Goal: Find specific page/section: Find specific page/section

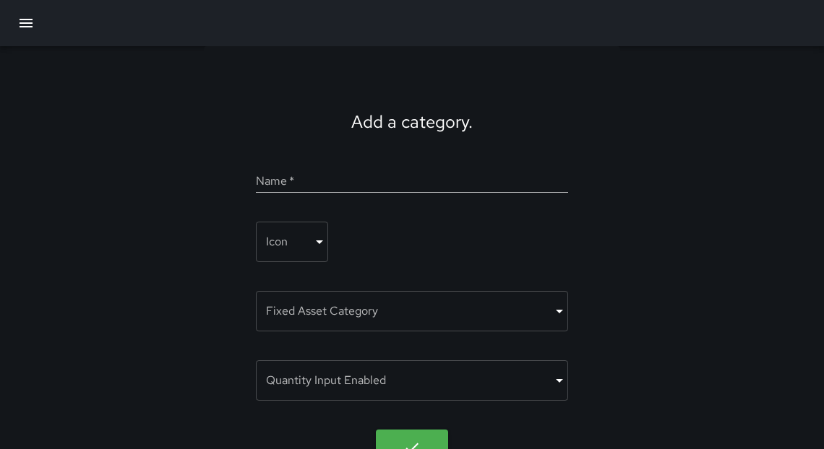
click at [30, 25] on icon "button" at bounding box center [25, 22] width 17 height 17
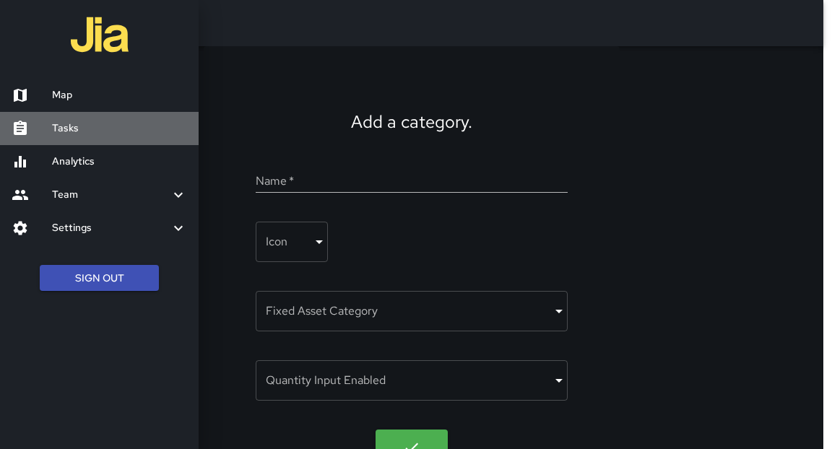
click at [96, 128] on h6 "Tasks" at bounding box center [119, 129] width 135 height 16
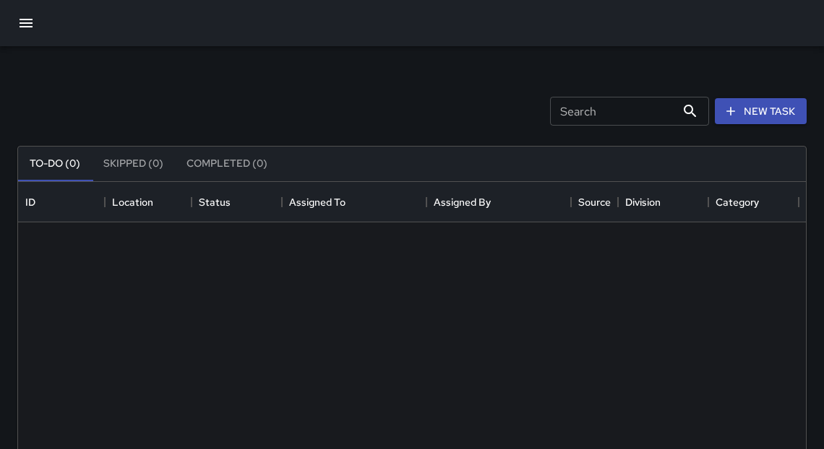
scroll to position [603, 779]
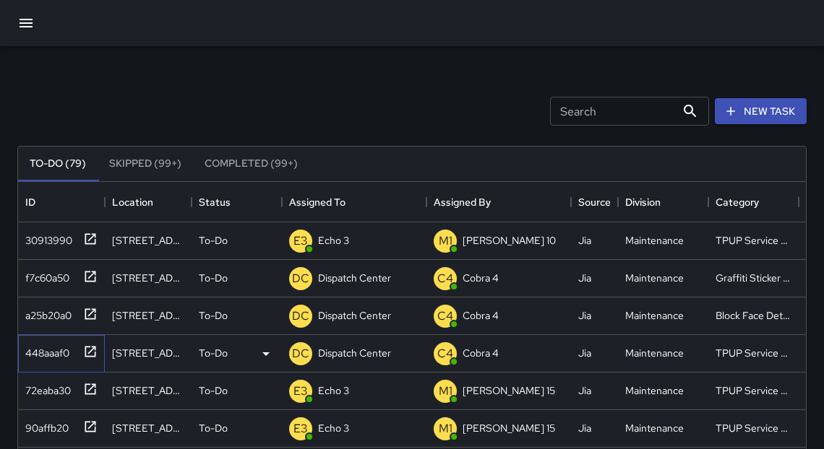
click at [87, 353] on icon at bounding box center [90, 352] width 14 height 14
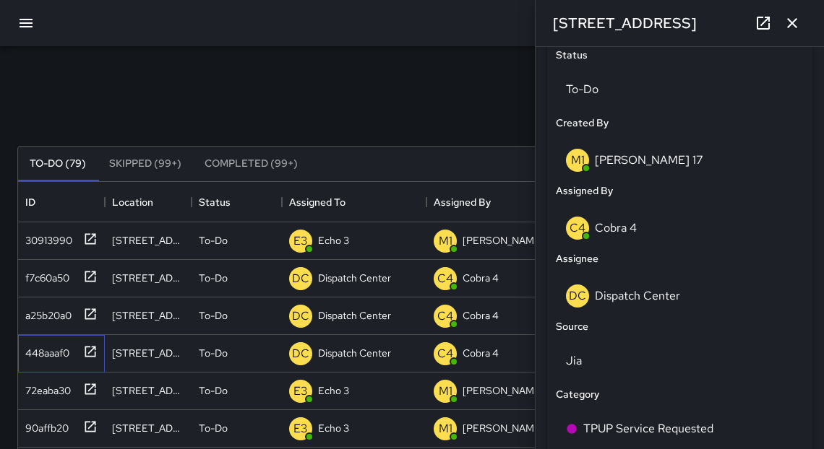
scroll to position [720, 0]
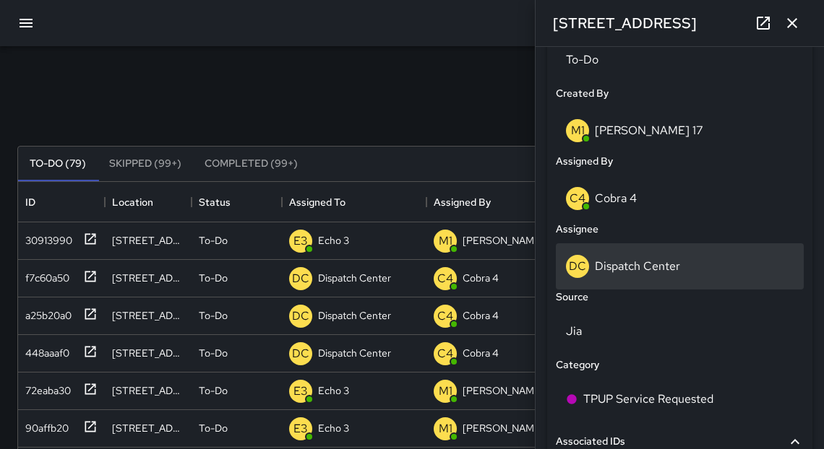
click at [634, 265] on p "Dispatch Center" at bounding box center [637, 266] width 85 height 15
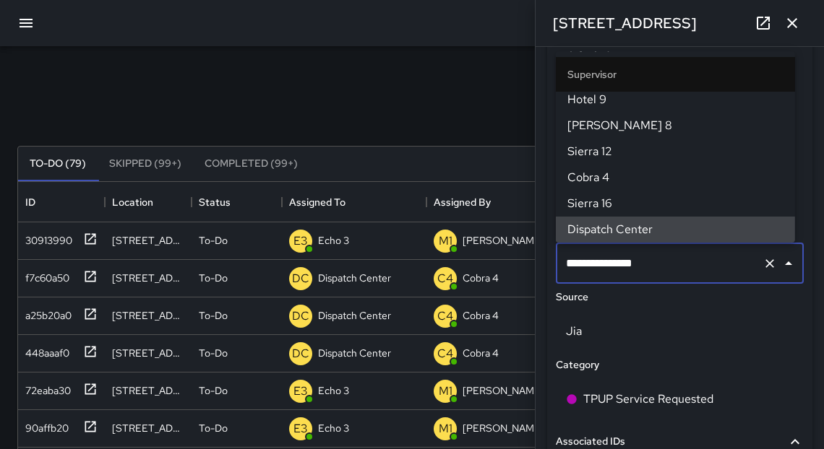
click at [634, 264] on input "**********" at bounding box center [659, 263] width 194 height 27
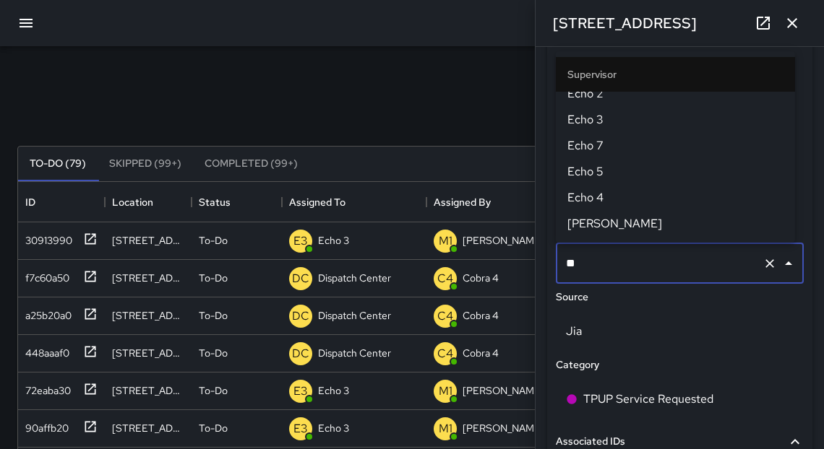
scroll to position [0, 0]
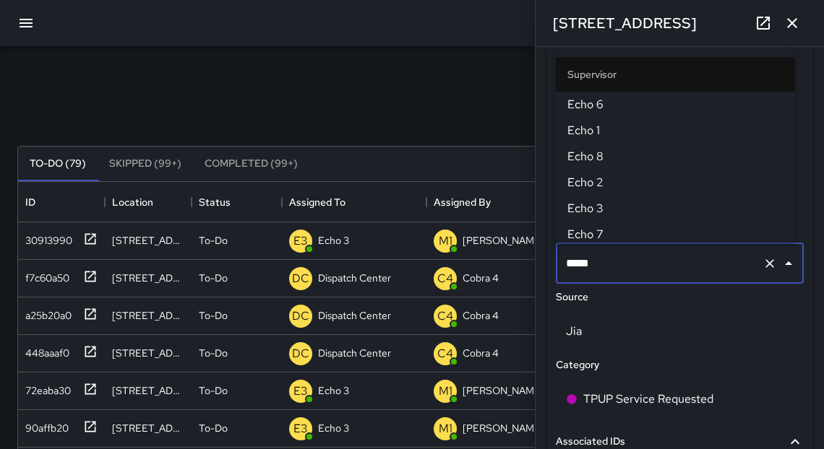
type input "******"
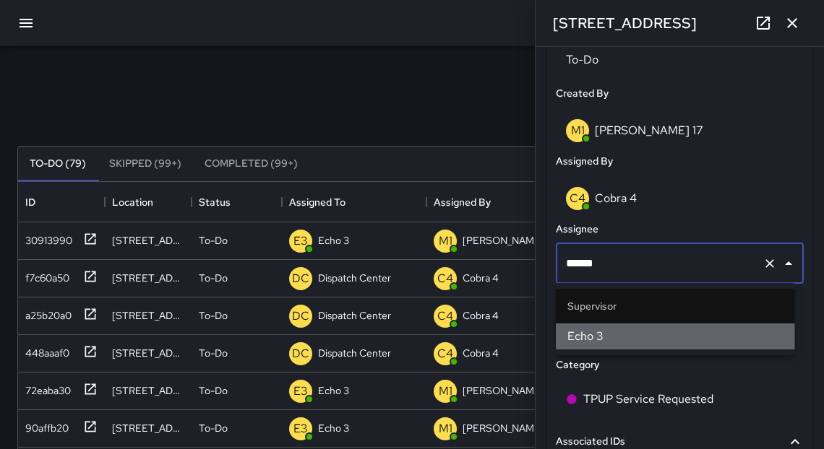
click at [617, 342] on span "Echo 3" at bounding box center [675, 336] width 216 height 17
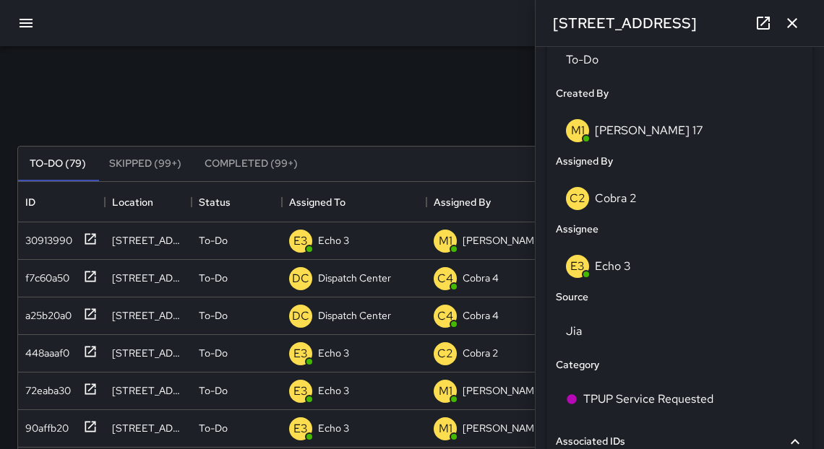
click at [795, 28] on icon "button" at bounding box center [791, 22] width 17 height 17
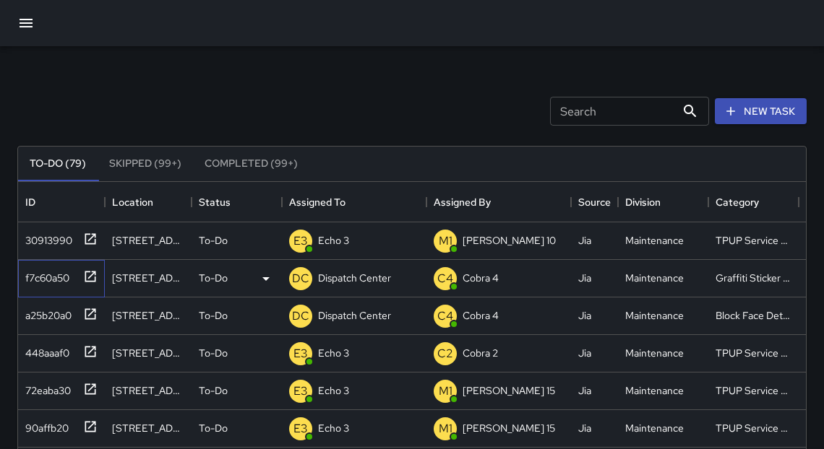
click at [92, 280] on icon at bounding box center [90, 276] width 11 height 11
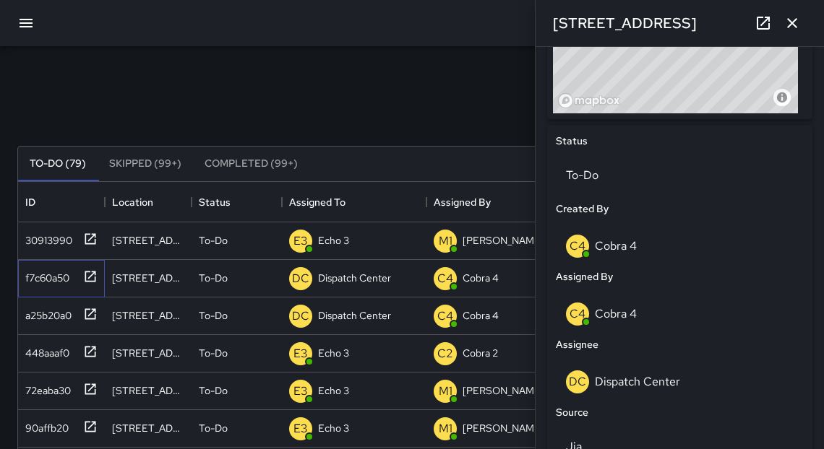
scroll to position [631, 0]
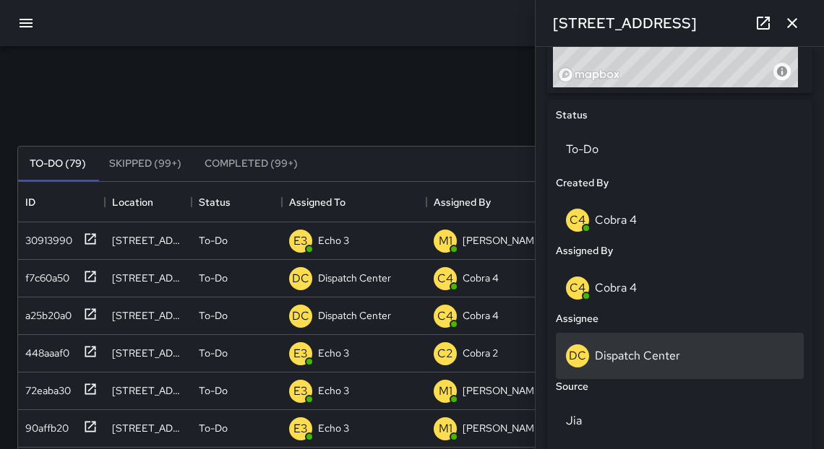
click at [636, 358] on p "Dispatch Center" at bounding box center [637, 355] width 85 height 15
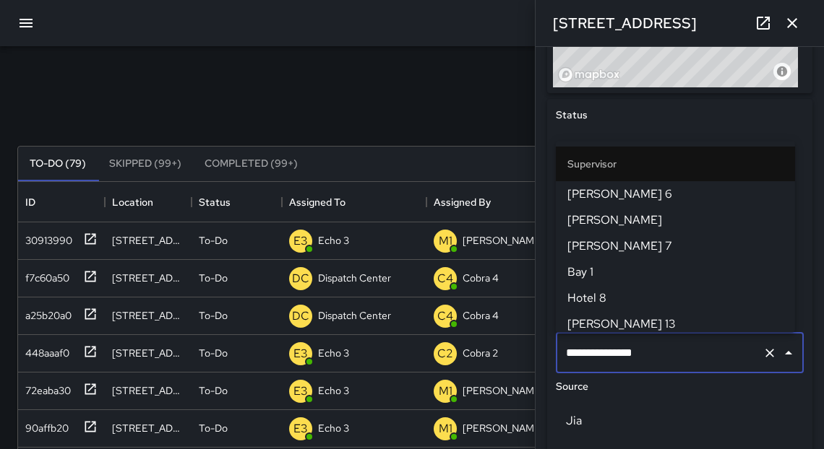
scroll to position [1566, 0]
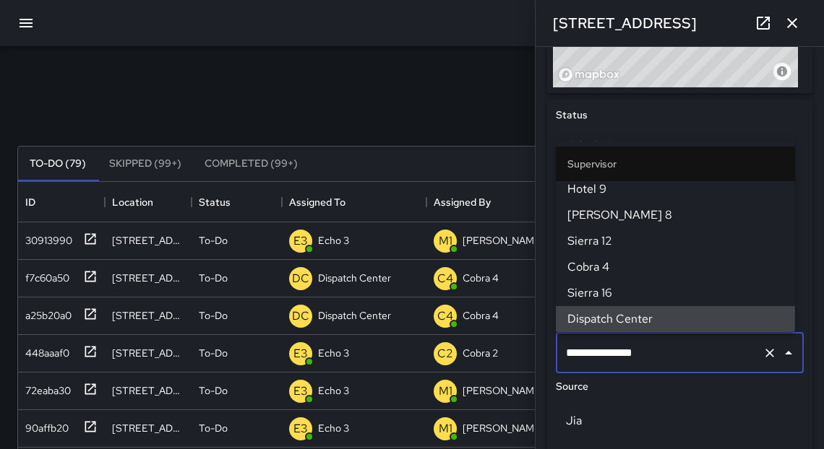
click at [636, 358] on input "**********" at bounding box center [659, 353] width 194 height 27
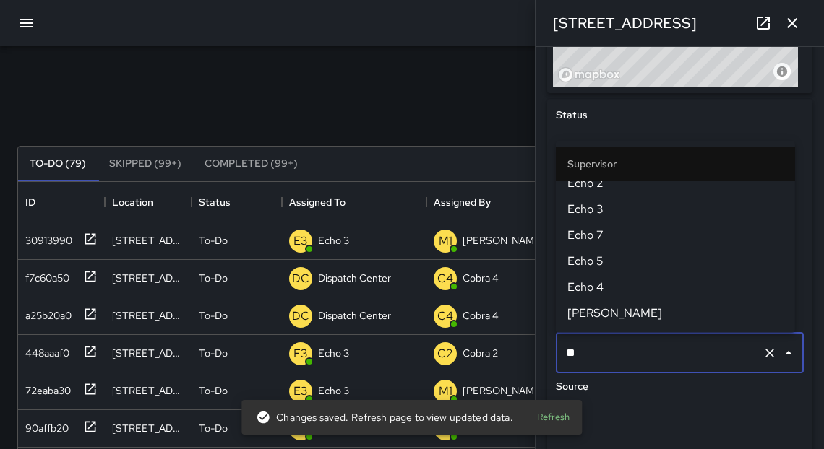
scroll to position [0, 0]
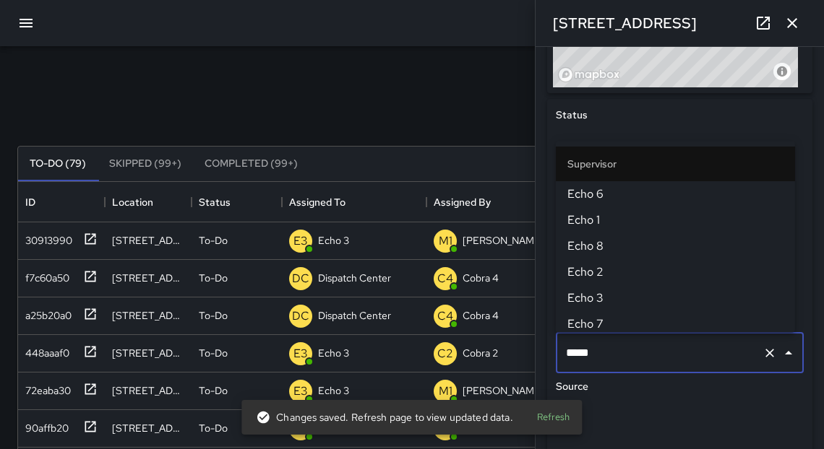
type input "******"
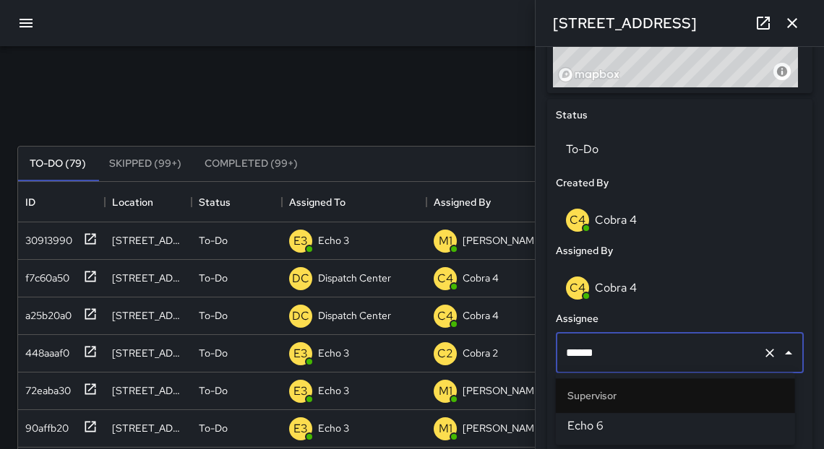
click at [605, 431] on span "Echo 6" at bounding box center [675, 426] width 216 height 17
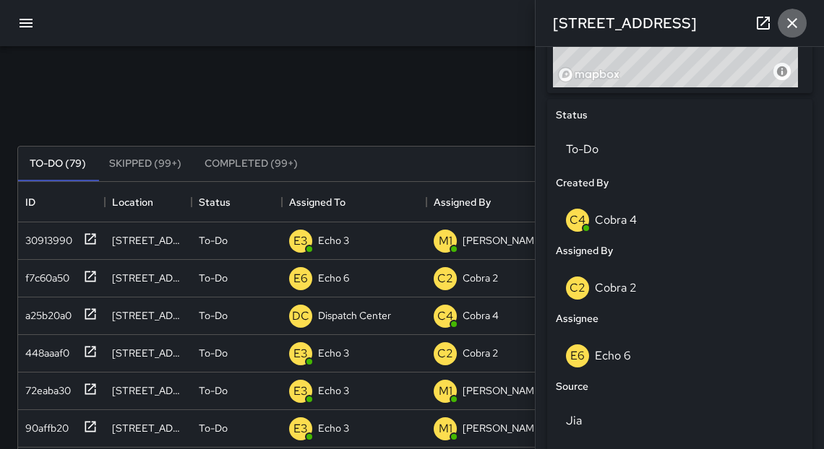
click at [799, 27] on icon "button" at bounding box center [791, 22] width 17 height 17
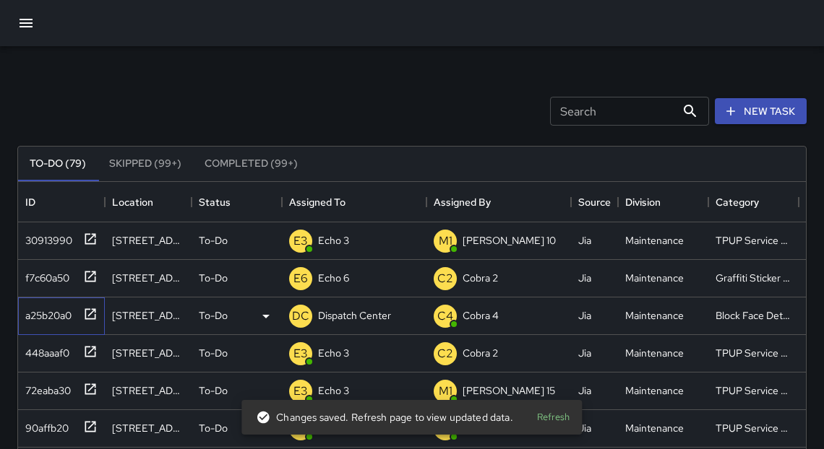
click at [92, 316] on icon at bounding box center [90, 314] width 14 height 14
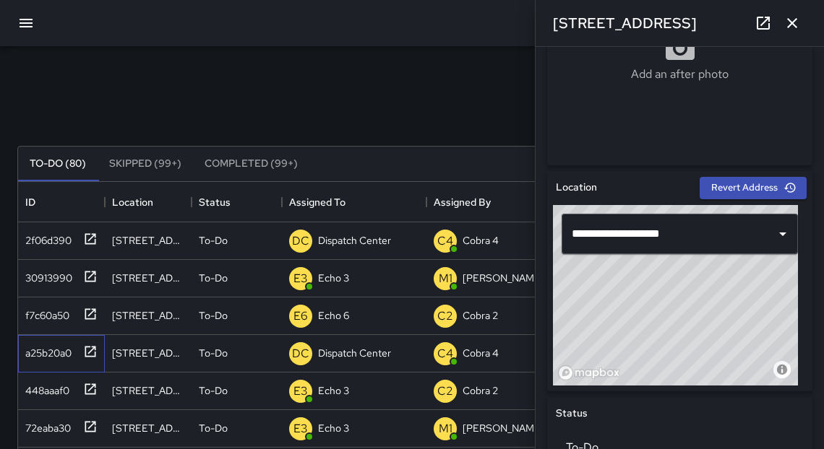
scroll to position [358, 0]
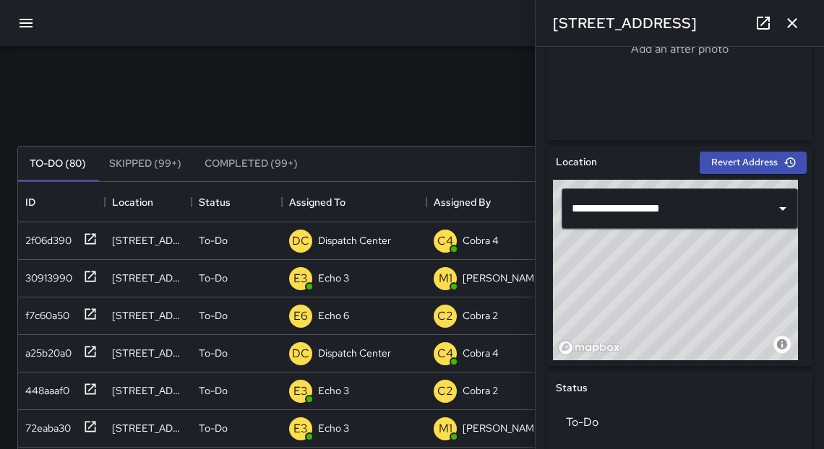
click at [765, 22] on icon at bounding box center [762, 22] width 17 height 17
click at [19, 24] on icon "button" at bounding box center [25, 22] width 17 height 17
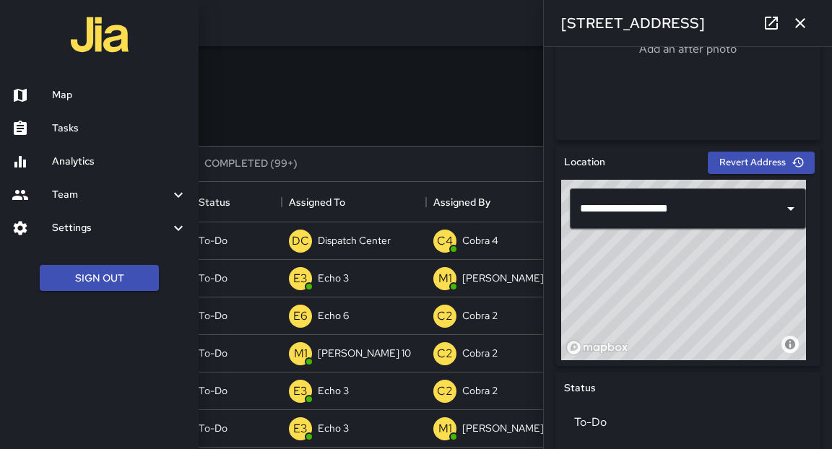
click at [59, 163] on h6 "Analytics" at bounding box center [119, 162] width 135 height 16
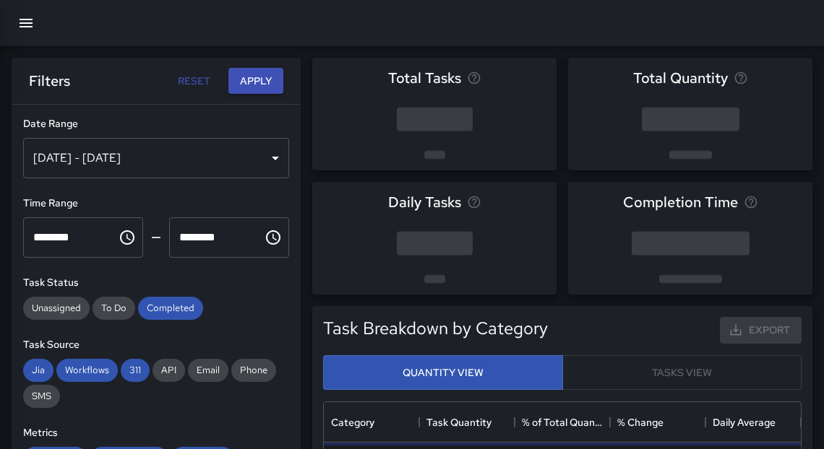
scroll to position [423, 468]
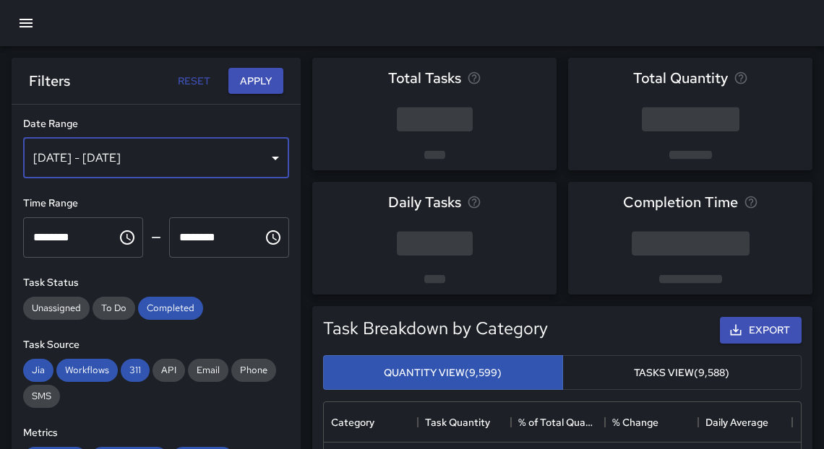
click at [153, 155] on div "[DATE] - [DATE]" at bounding box center [156, 158] width 266 height 40
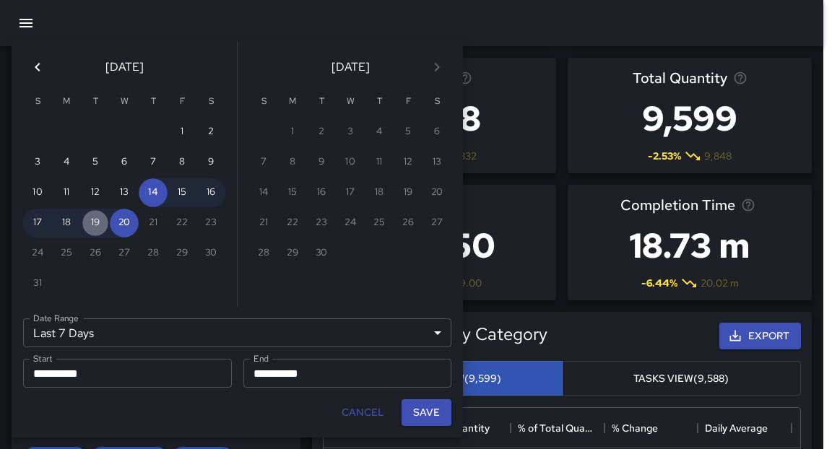
click at [100, 226] on button "19" at bounding box center [95, 223] width 29 height 29
type input "******"
type input "**********"
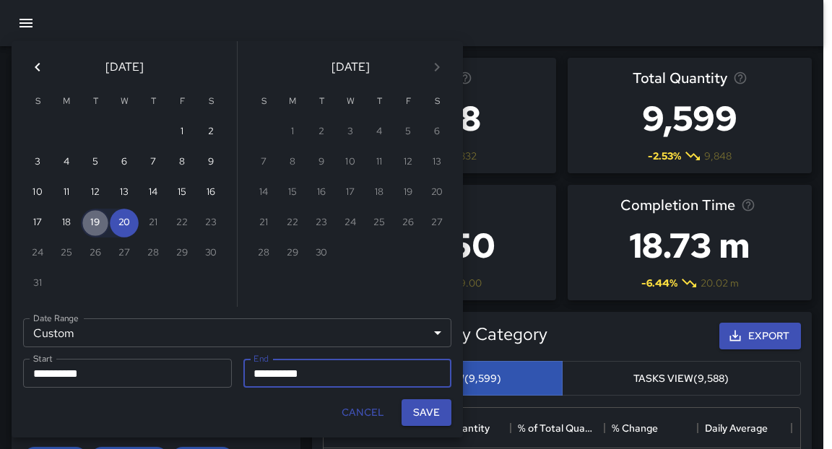
click at [100, 226] on button "19" at bounding box center [95, 223] width 29 height 29
type input "**********"
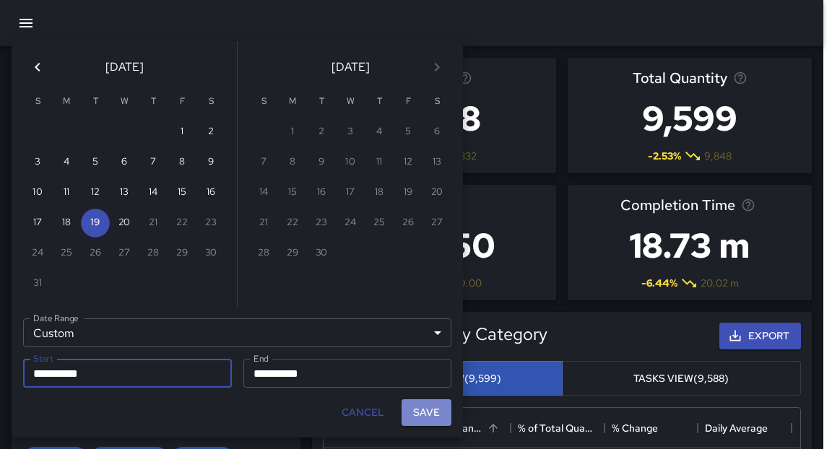
click at [431, 416] on button "Save" at bounding box center [427, 413] width 50 height 27
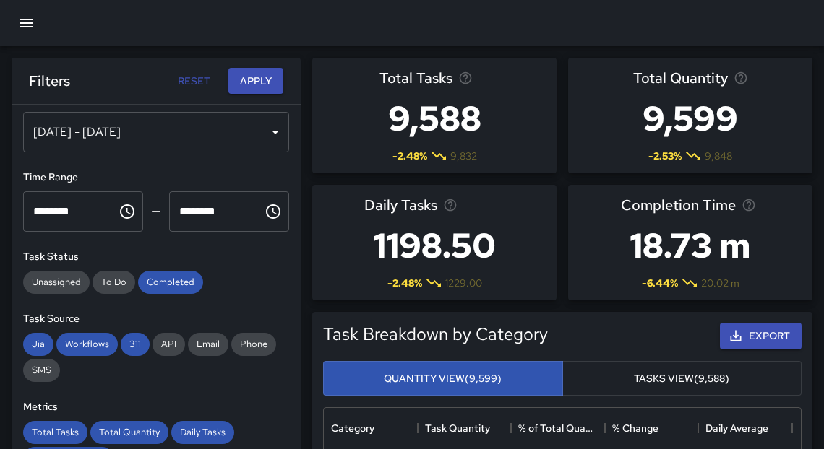
scroll to position [23, 0]
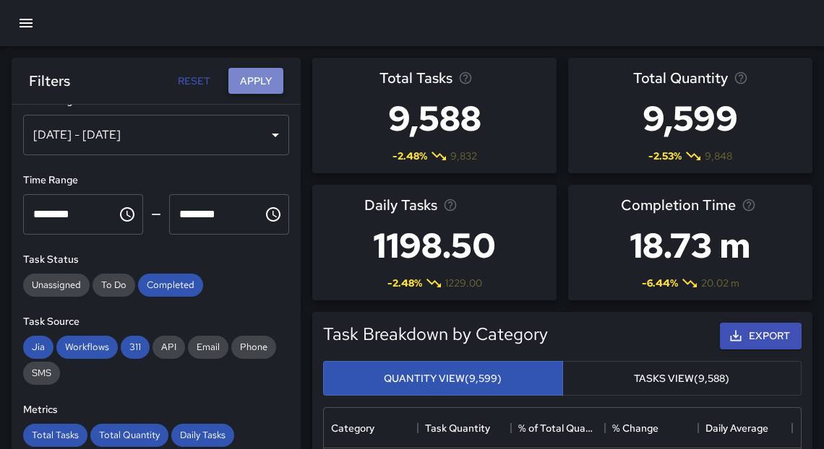
click at [272, 84] on button "Apply" at bounding box center [255, 81] width 55 height 27
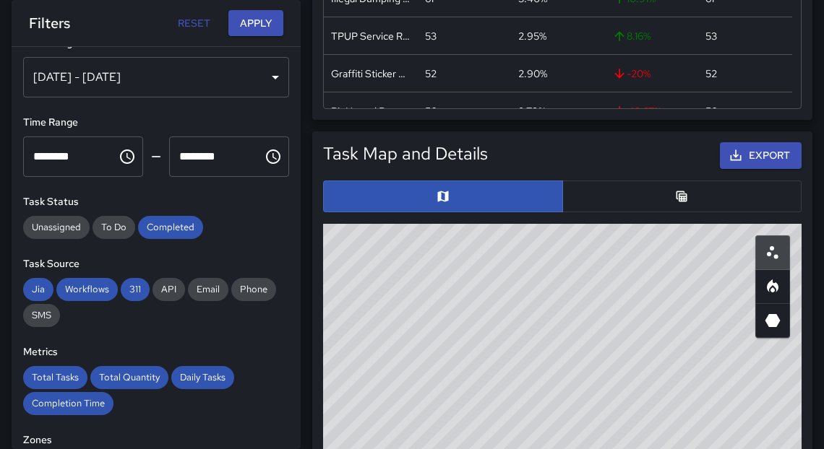
scroll to position [744, 0]
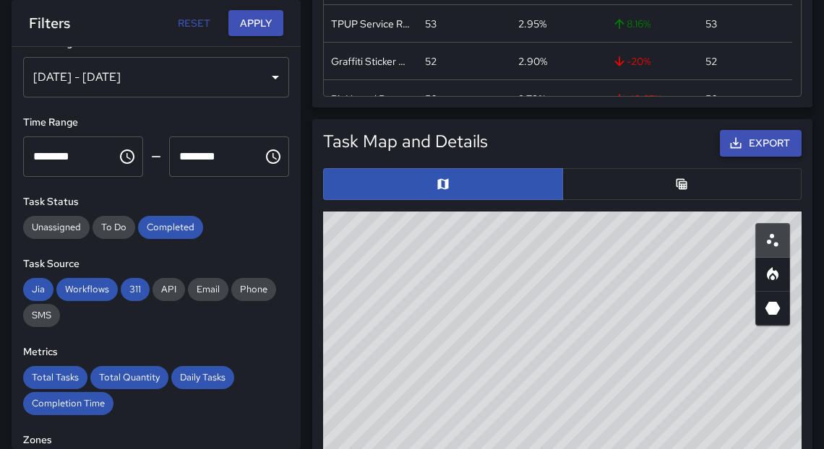
click at [770, 143] on button "Export" at bounding box center [761, 143] width 82 height 27
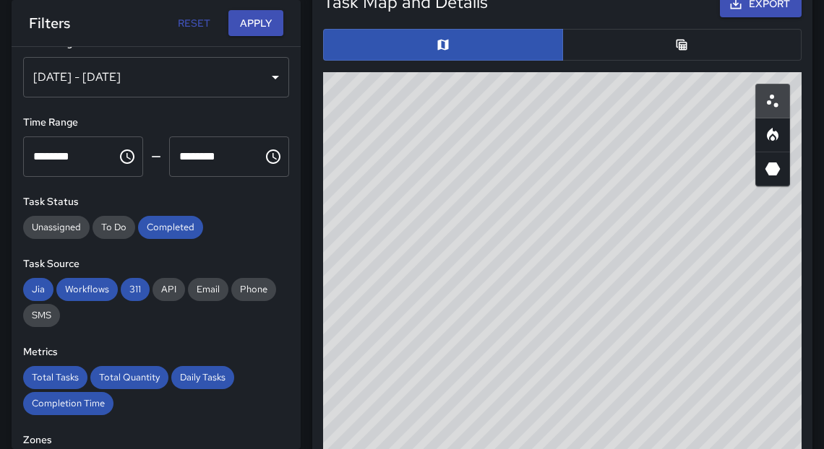
scroll to position [791, 0]
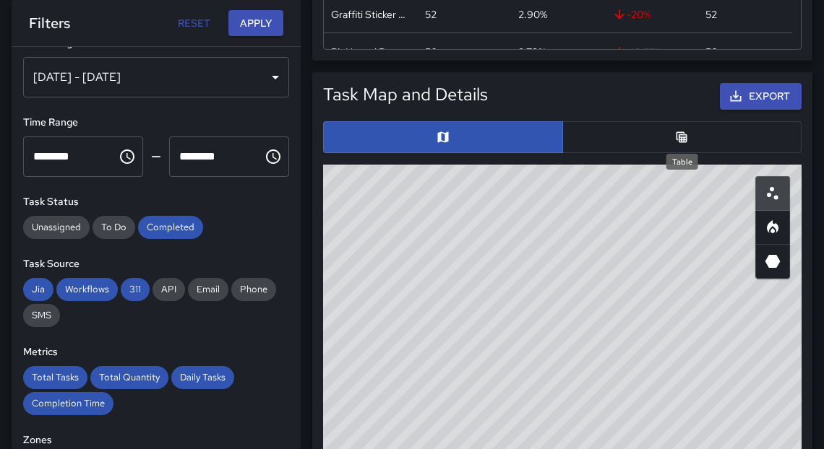
click at [688, 142] on icon "Table" at bounding box center [681, 137] width 14 height 14
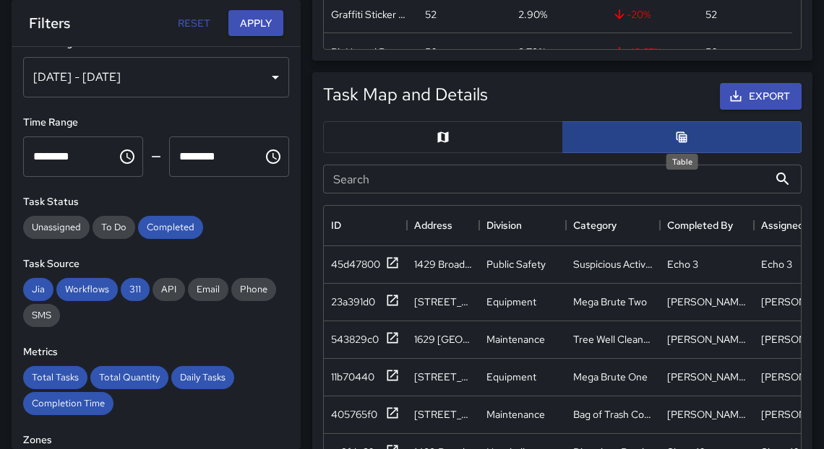
scroll to position [9, 9]
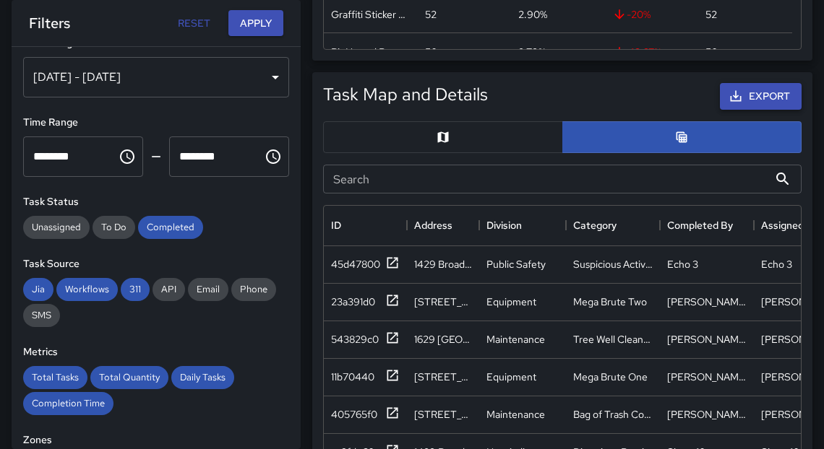
click at [738, 98] on icon "button" at bounding box center [735, 96] width 14 height 14
click at [757, 90] on button "Export" at bounding box center [761, 96] width 82 height 27
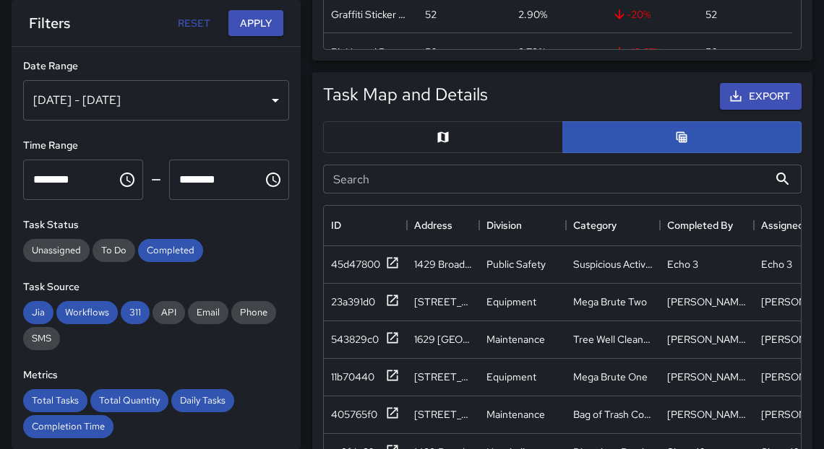
click at [190, 19] on button "Reset" at bounding box center [194, 23] width 46 height 27
type input "**********"
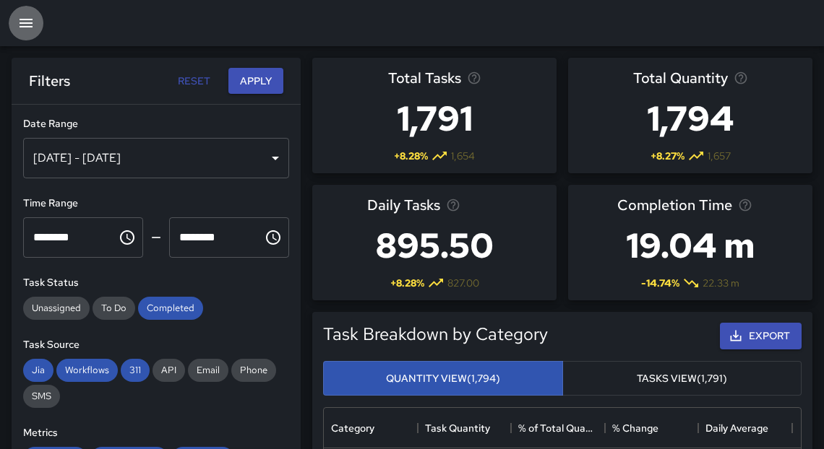
click at [28, 23] on icon "button" at bounding box center [26, 23] width 13 height 9
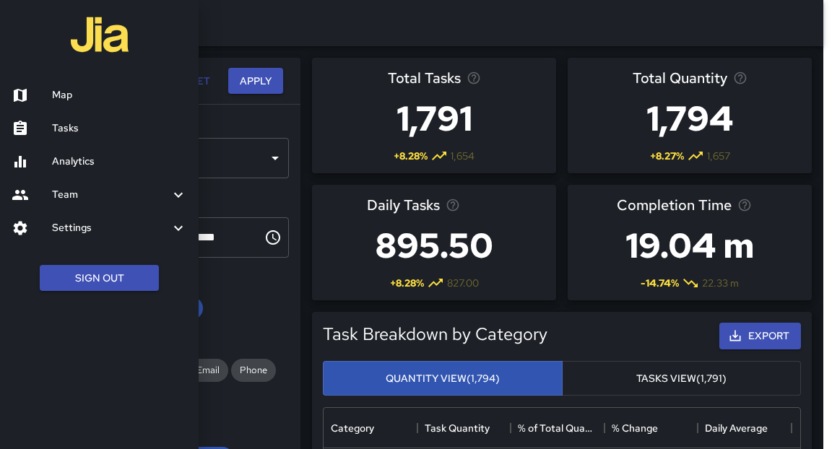
click at [95, 168] on h6 "Analytics" at bounding box center [119, 162] width 135 height 16
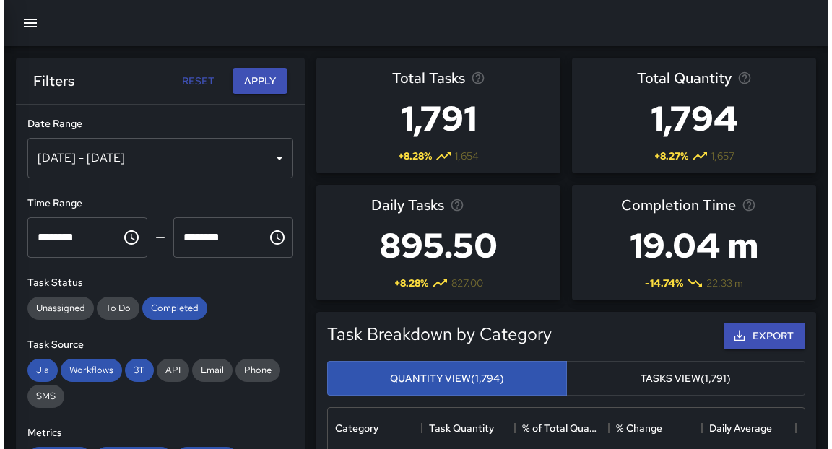
scroll to position [9, 9]
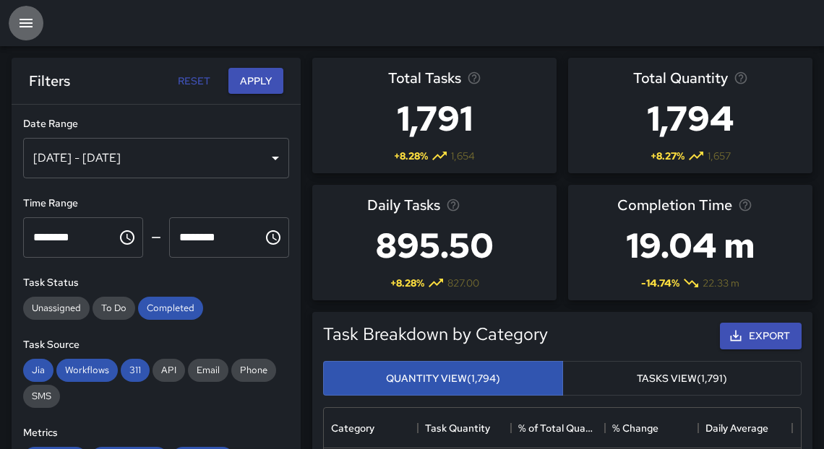
click at [21, 18] on icon "button" at bounding box center [25, 22] width 17 height 17
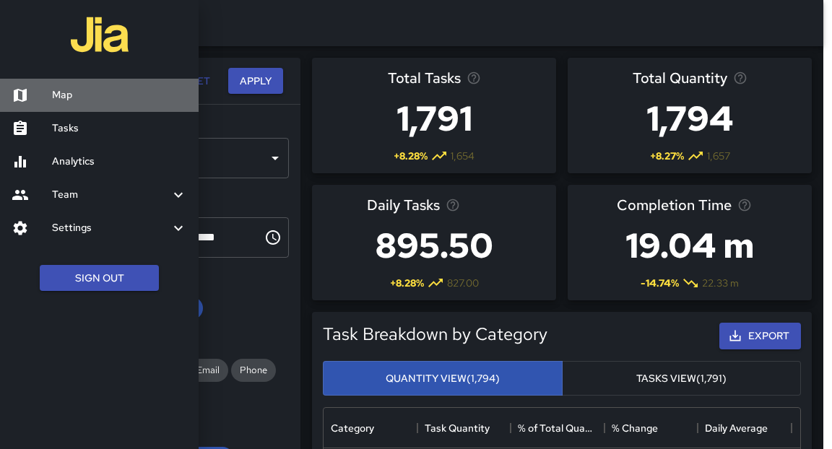
click at [75, 96] on h6 "Map" at bounding box center [119, 95] width 135 height 16
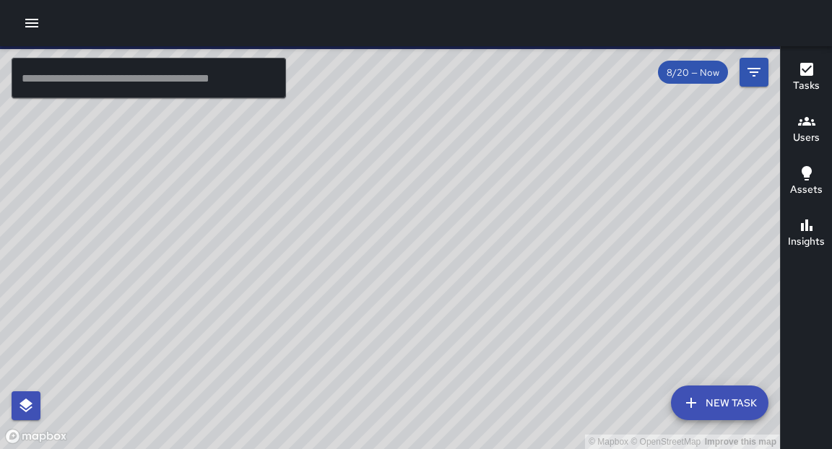
click at [688, 74] on span "8/20 — Now" at bounding box center [693, 72] width 70 height 12
click at [755, 67] on icon "Filters" at bounding box center [754, 72] width 17 height 17
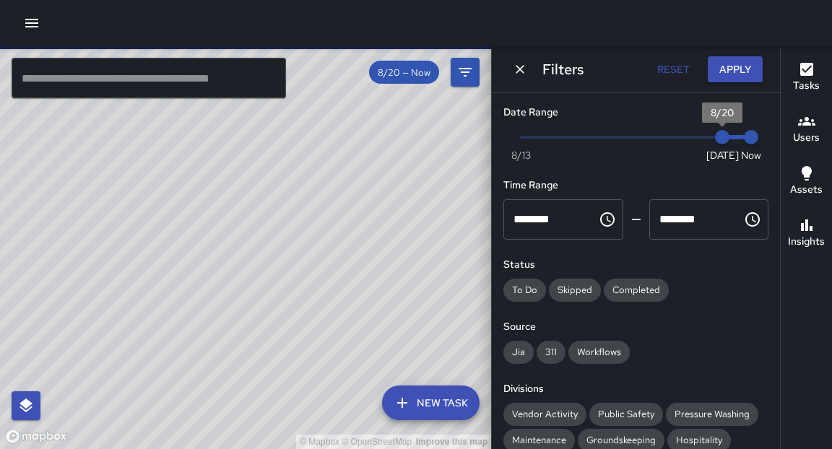
click at [715, 137] on span "8/20" at bounding box center [722, 137] width 14 height 14
type input "*"
click at [698, 137] on span "Now Today 8/13 8/20 6:39 pm" at bounding box center [636, 137] width 231 height 22
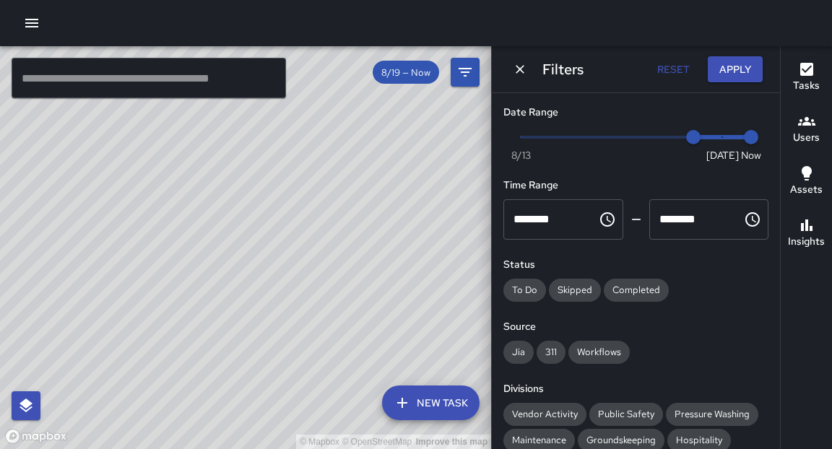
click at [223, 78] on input "text" at bounding box center [149, 78] width 275 height 40
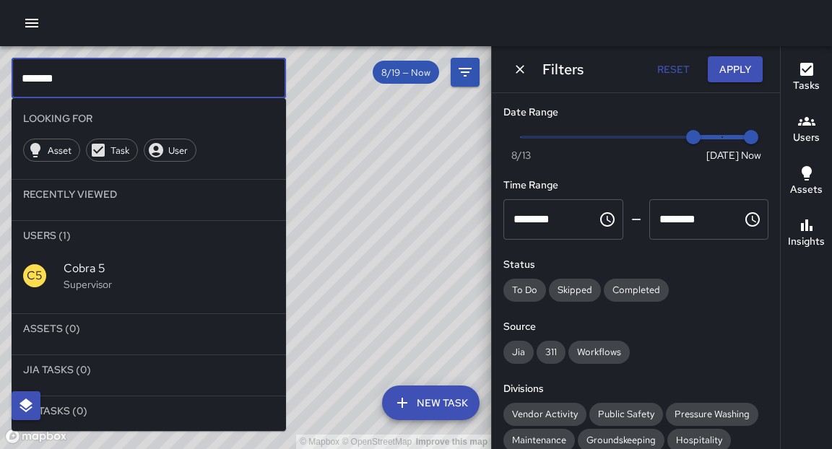
type input "*******"
click at [69, 275] on span "Cobra 5" at bounding box center [169, 268] width 211 height 17
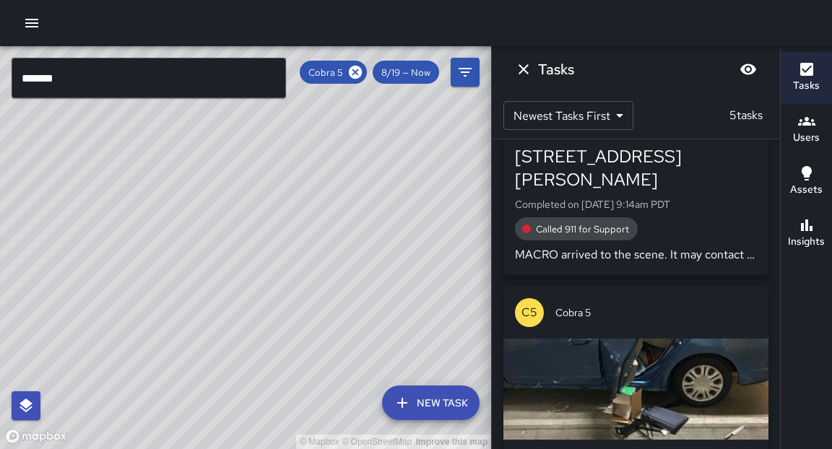
scroll to position [960, 0]
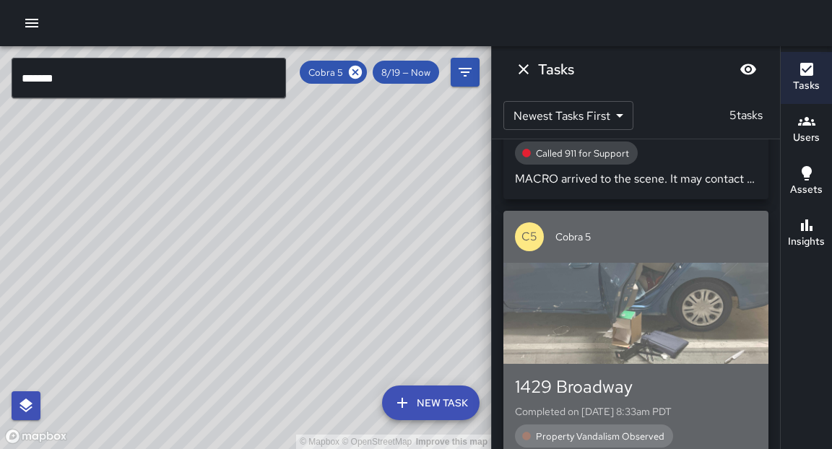
click at [677, 315] on div "button" at bounding box center [636, 313] width 265 height 101
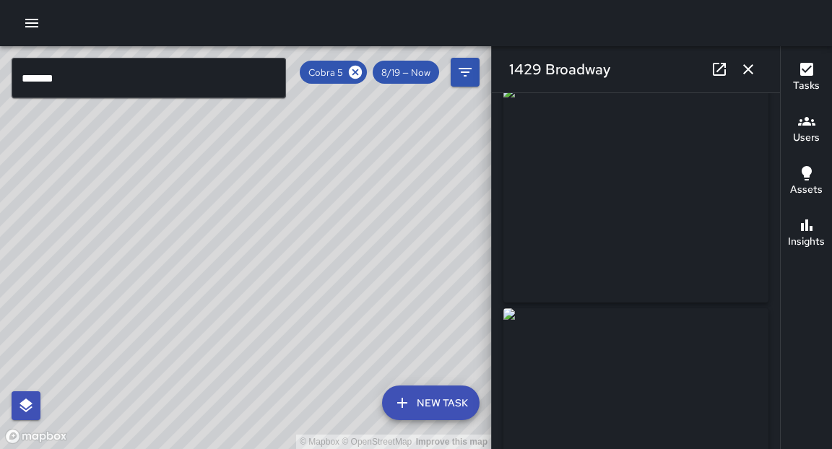
scroll to position [0, 0]
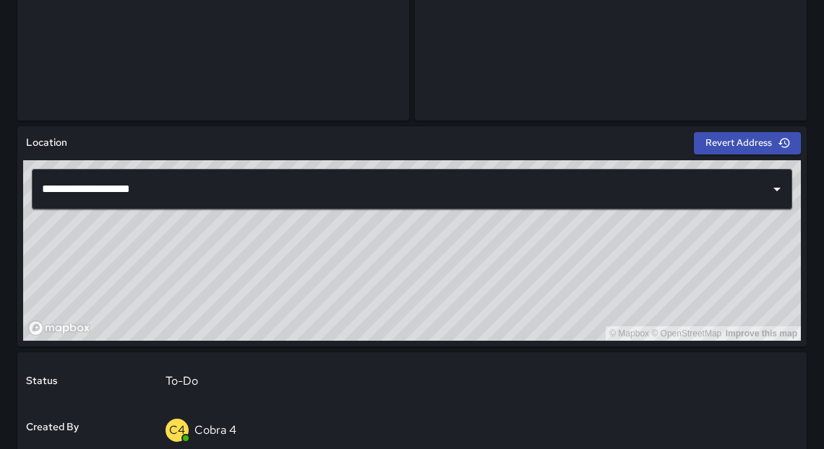
scroll to position [277, 0]
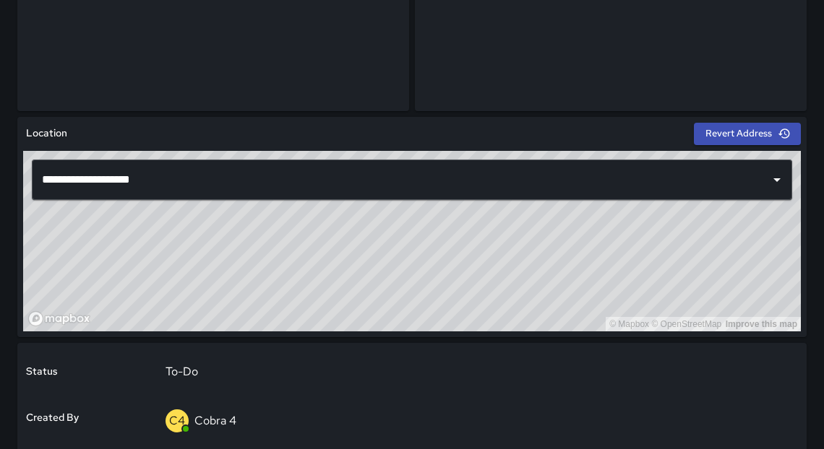
click at [485, 246] on div "© Mapbox © OpenStreetMap Improve this map" at bounding box center [412, 241] width 778 height 181
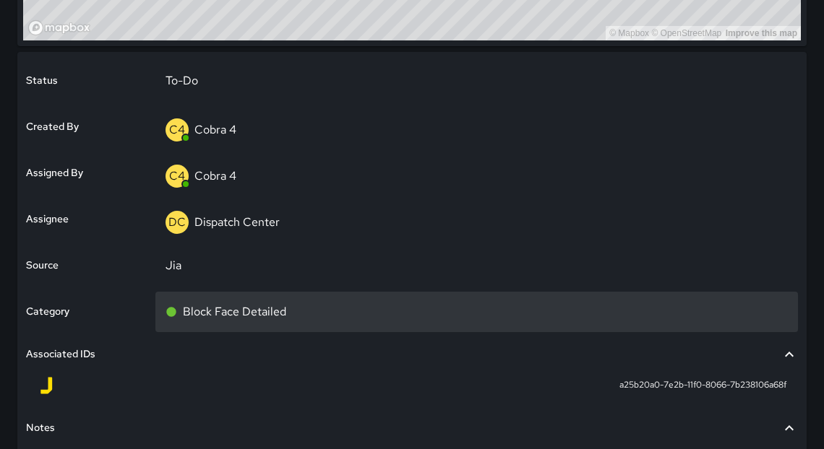
scroll to position [575, 0]
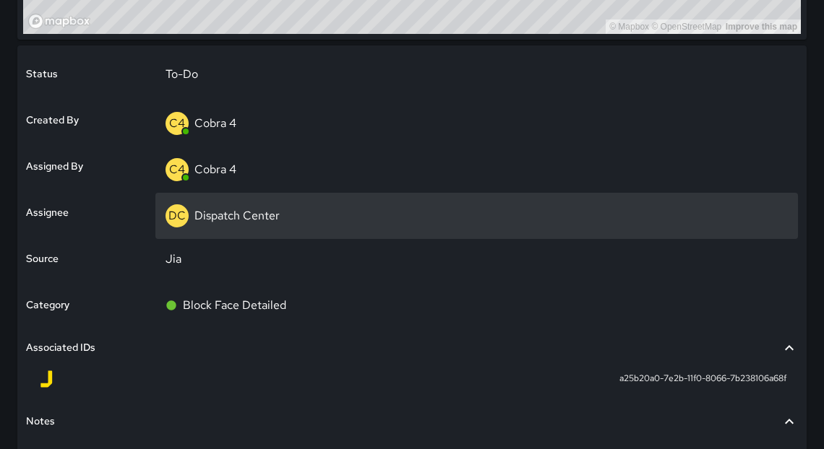
click at [280, 212] on div "DC Dispatch Center" at bounding box center [476, 216] width 622 height 23
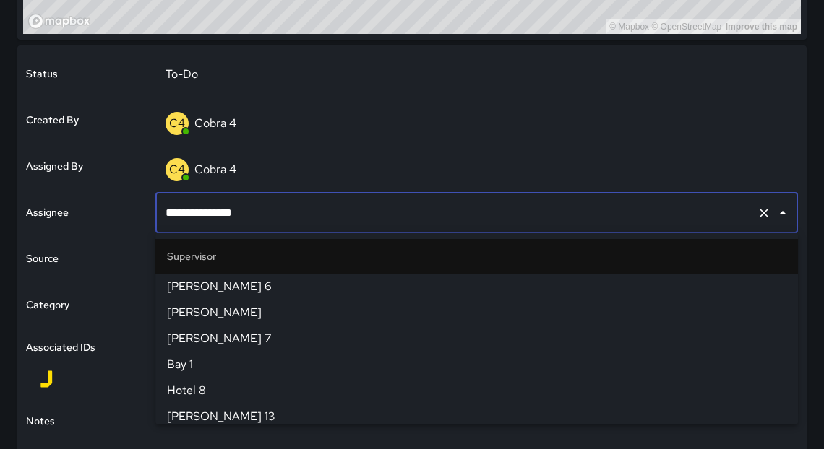
scroll to position [1566, 0]
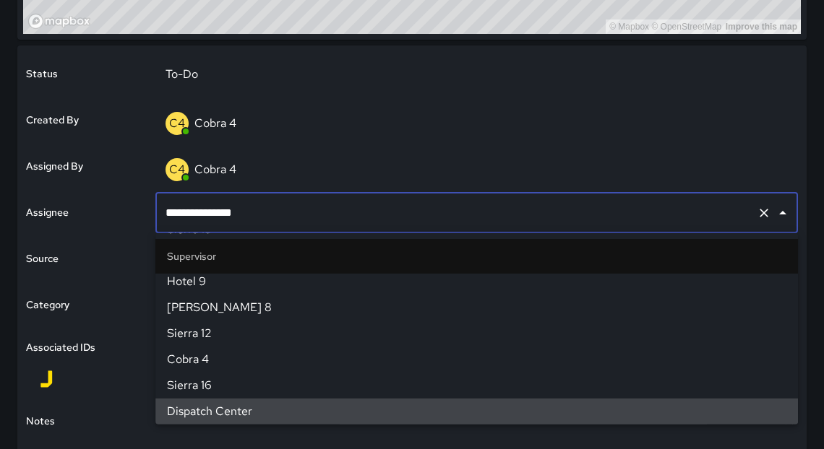
click at [275, 214] on input "**********" at bounding box center [456, 212] width 589 height 27
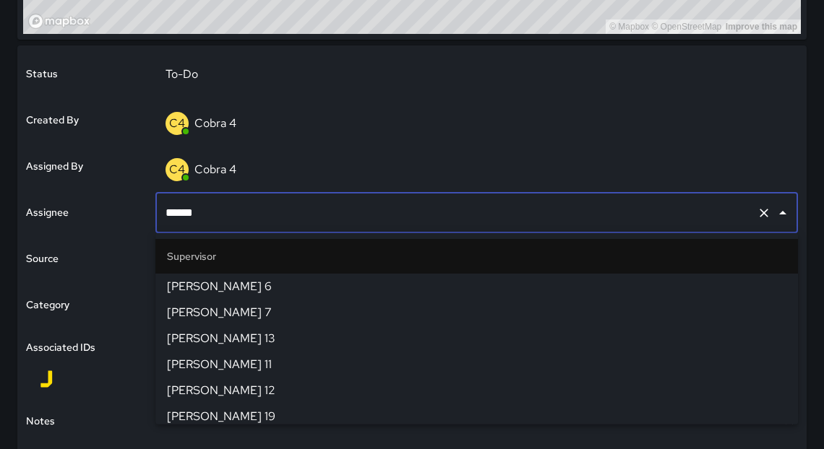
type input "*******"
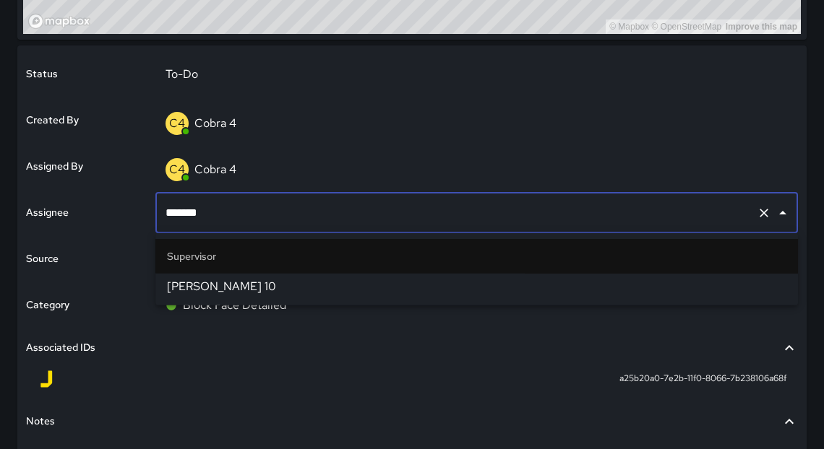
click at [198, 280] on span "[PERSON_NAME] 10" at bounding box center [476, 286] width 619 height 17
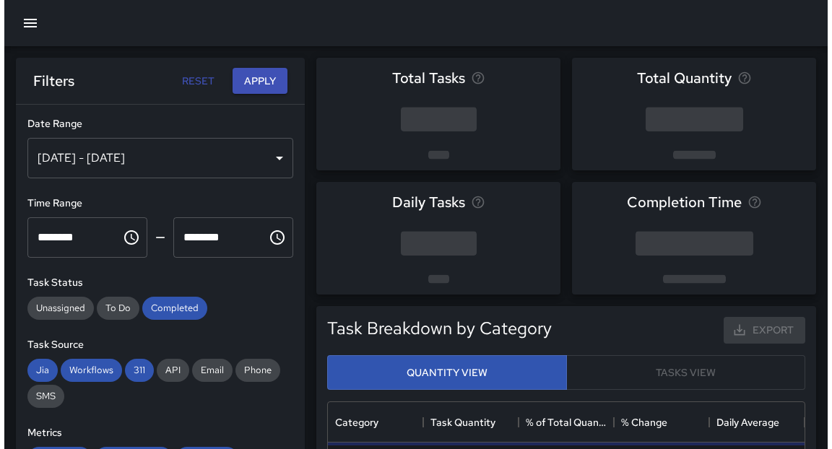
scroll to position [423, 468]
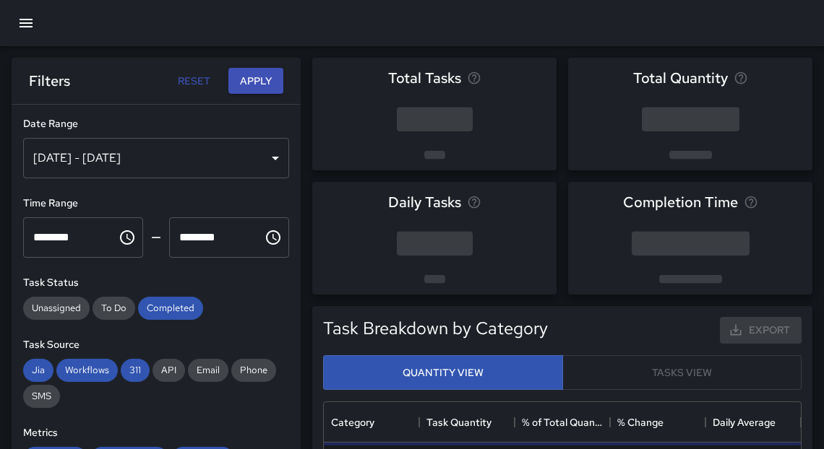
click at [27, 21] on icon "button" at bounding box center [25, 22] width 17 height 17
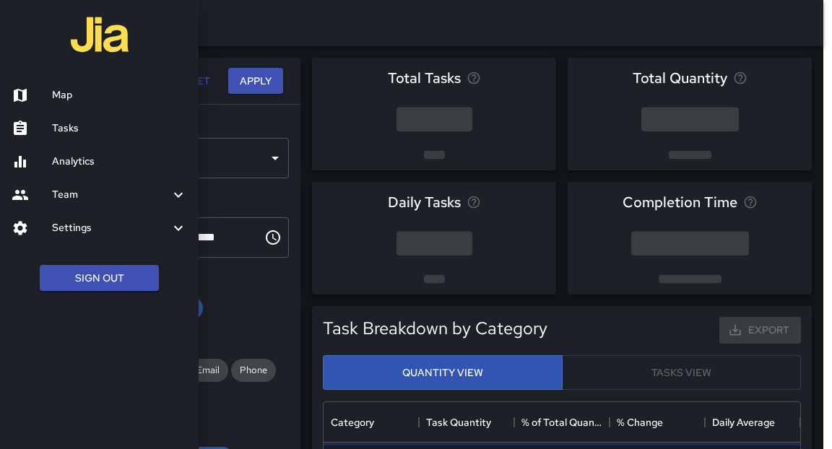
click at [55, 87] on h6 "Map" at bounding box center [119, 95] width 135 height 16
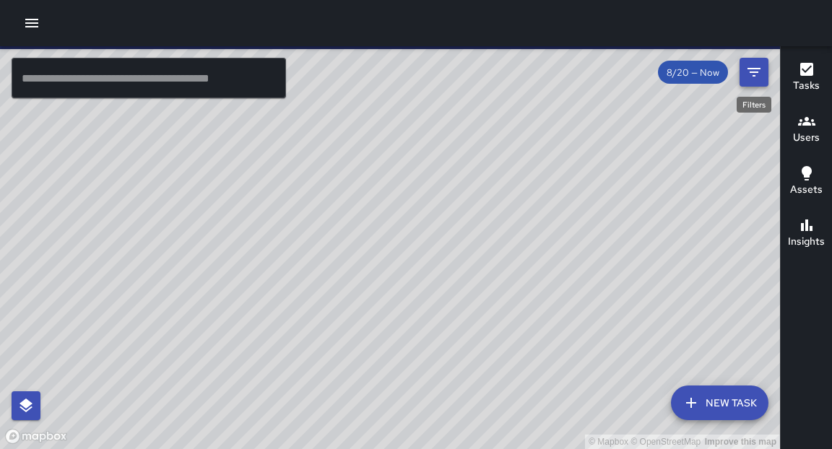
click at [749, 72] on icon "Filters" at bounding box center [754, 72] width 17 height 17
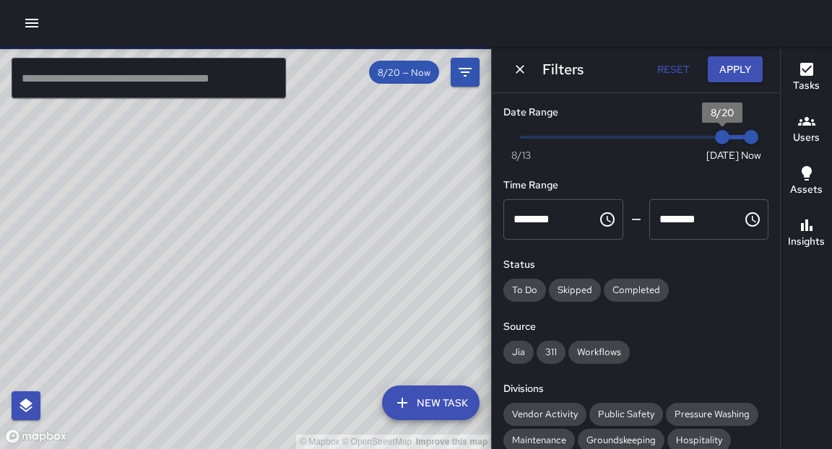
type input "*"
click at [699, 136] on span "Now [DATE] [DATE] 6:41 pm" at bounding box center [636, 137] width 231 height 22
click at [173, 84] on input "text" at bounding box center [149, 78] width 275 height 40
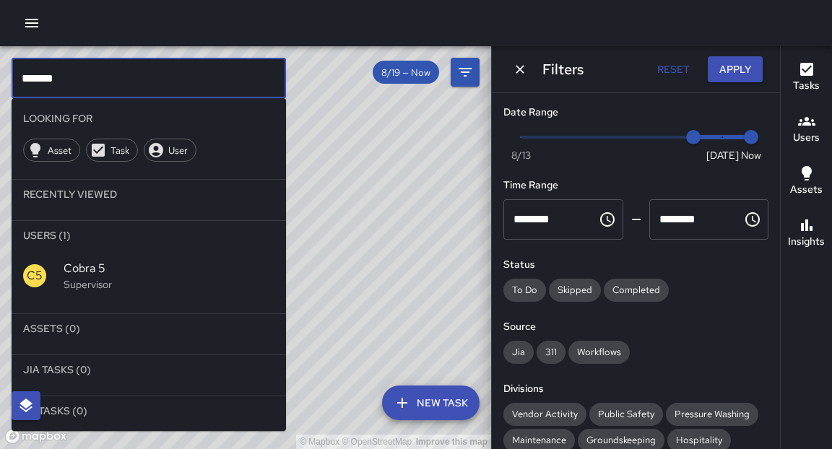
type input "*******"
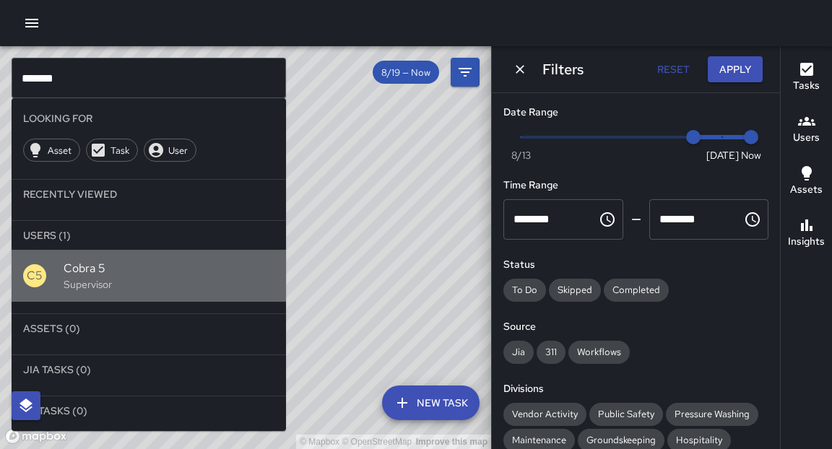
click at [78, 281] on p "Supervisor" at bounding box center [169, 284] width 211 height 14
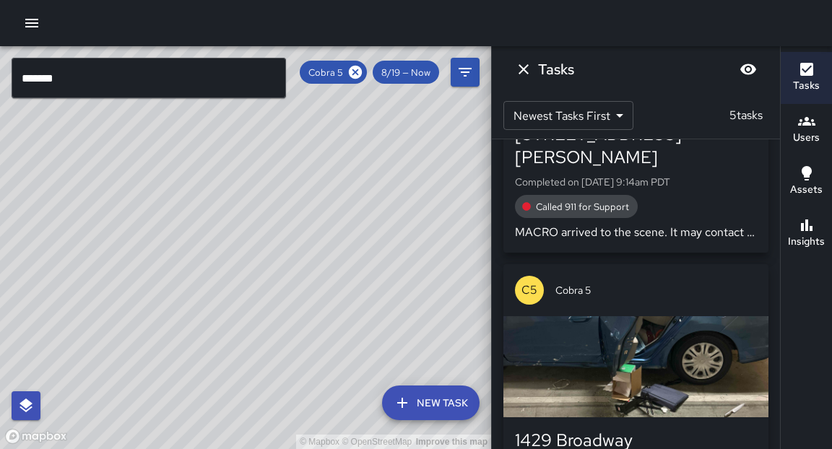
scroll to position [912, 0]
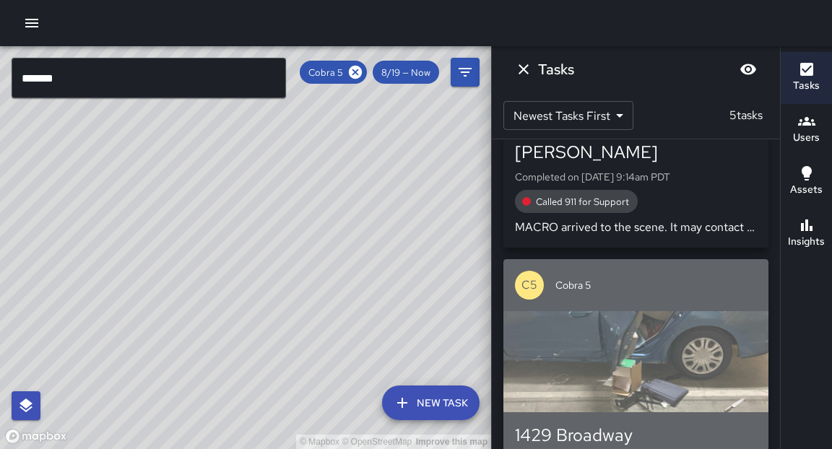
click at [684, 335] on div "button" at bounding box center [636, 361] width 265 height 101
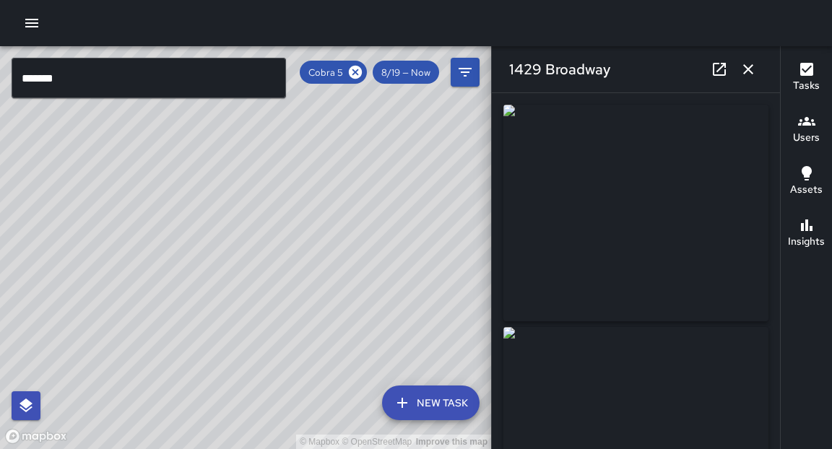
type input "**********"
click at [721, 73] on icon at bounding box center [719, 69] width 17 height 17
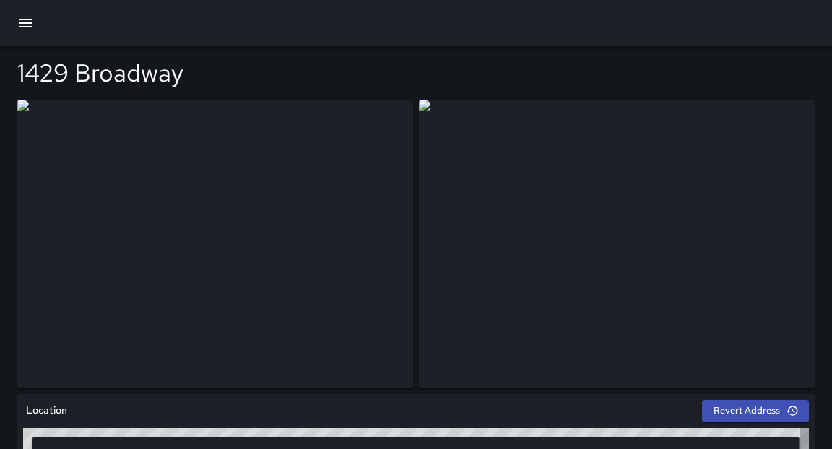
type input "**********"
